Goal: Navigation & Orientation: Understand site structure

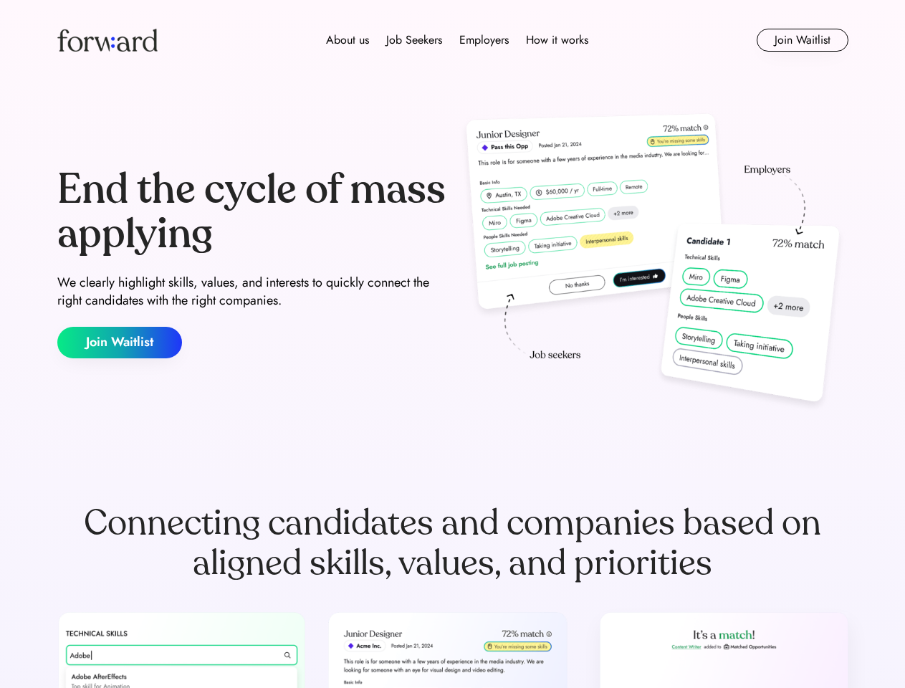
click at [452, 344] on div "End the cycle of mass applying We clearly highlight skills, values, and interes…" at bounding box center [452, 263] width 791 height 308
click at [453, 40] on div "About us Job Seekers Employers How it works" at bounding box center [457, 40] width 565 height 17
click at [108, 40] on img at bounding box center [107, 40] width 100 height 23
click at [457, 40] on div "About us Job Seekers Employers How it works" at bounding box center [457, 40] width 565 height 17
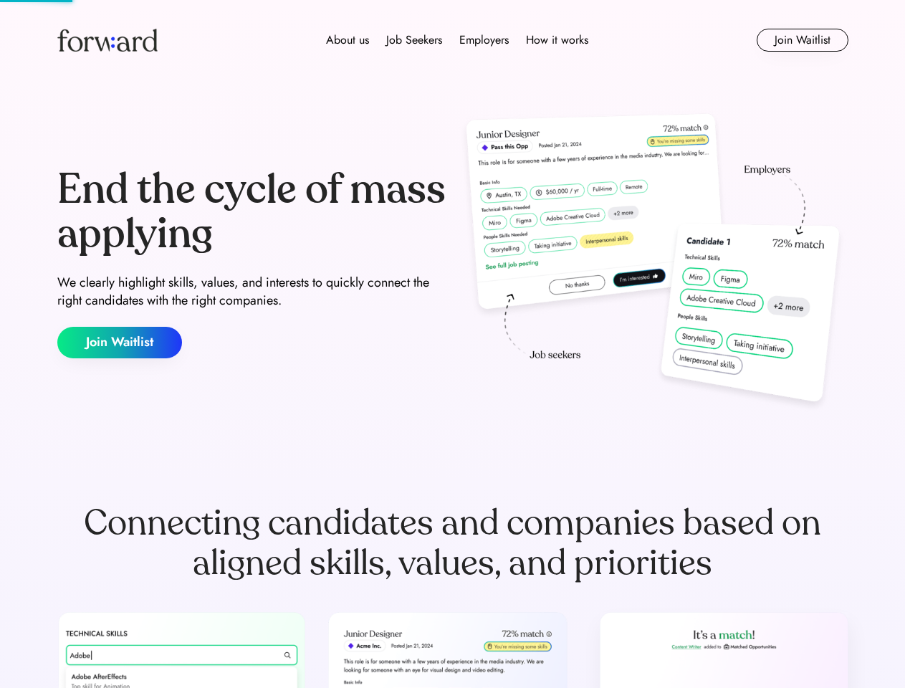
click at [348, 40] on div "About us" at bounding box center [347, 40] width 43 height 17
click at [414, 40] on div "Job Seekers" at bounding box center [414, 40] width 56 height 17
click at [484, 40] on div "Employers" at bounding box center [483, 40] width 49 height 17
